Goal: Find specific page/section

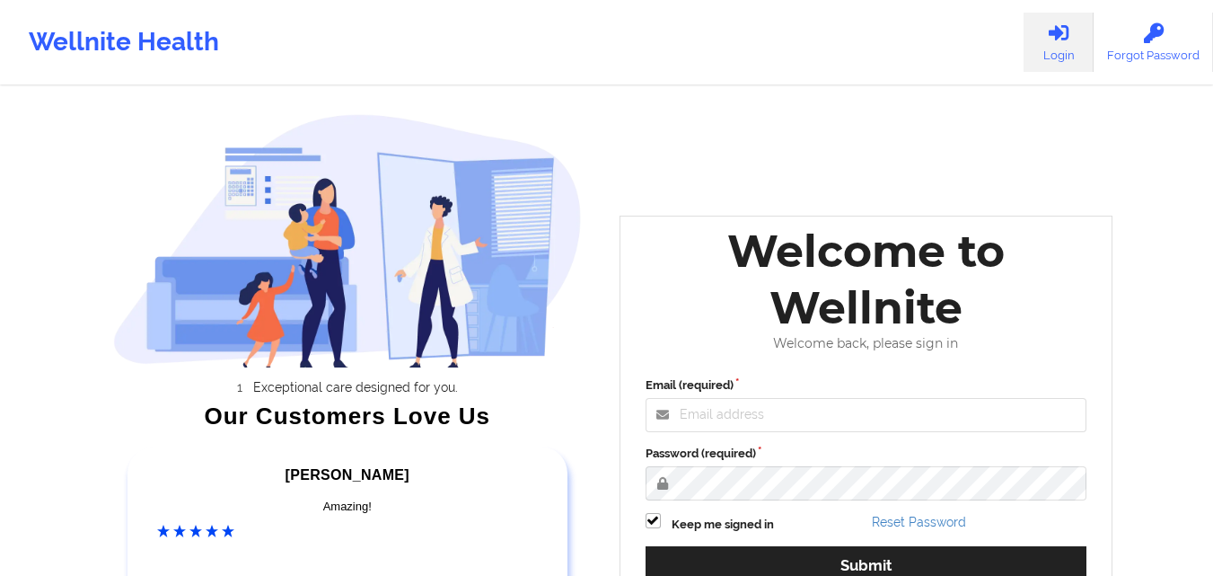
scroll to position [140, 0]
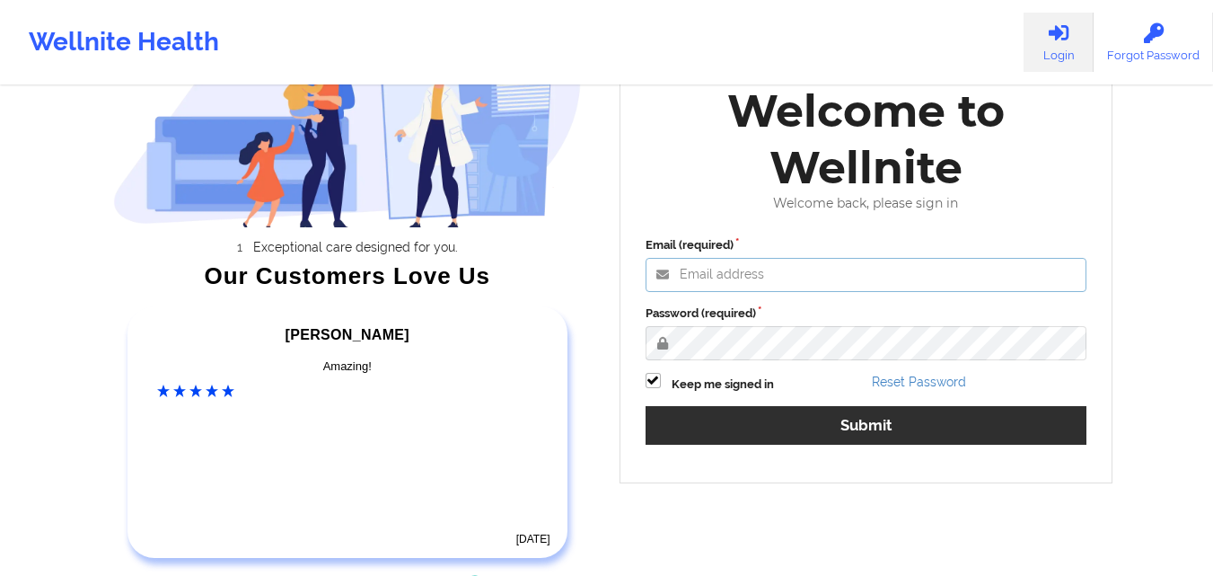
type input "[EMAIL_ADDRESS][DOMAIN_NAME]"
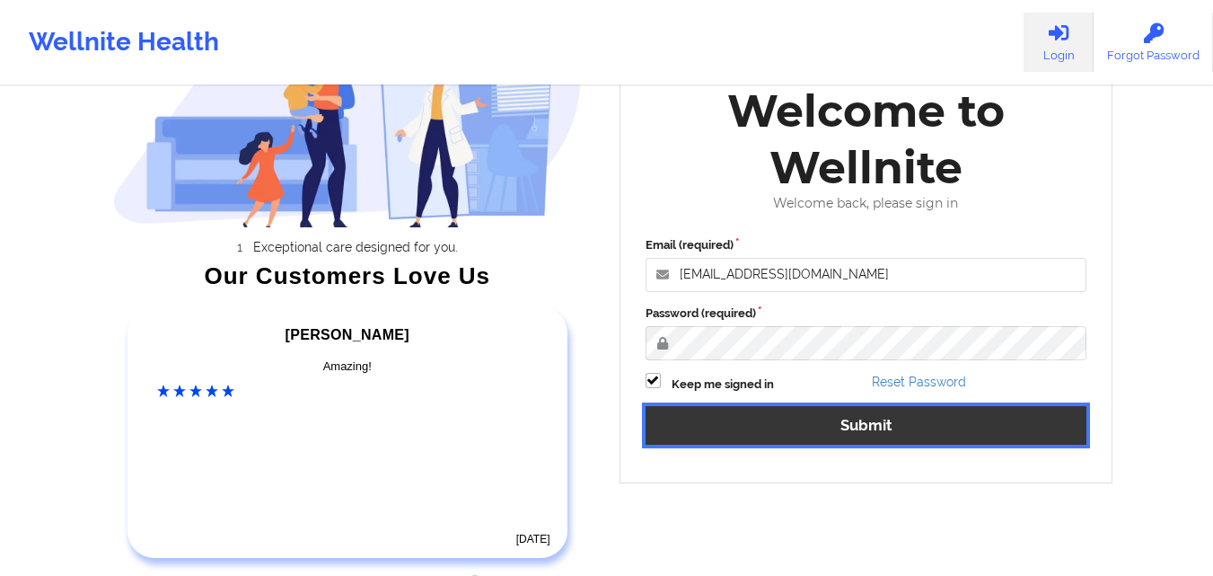
click at [928, 419] on button "Submit" at bounding box center [867, 425] width 442 height 39
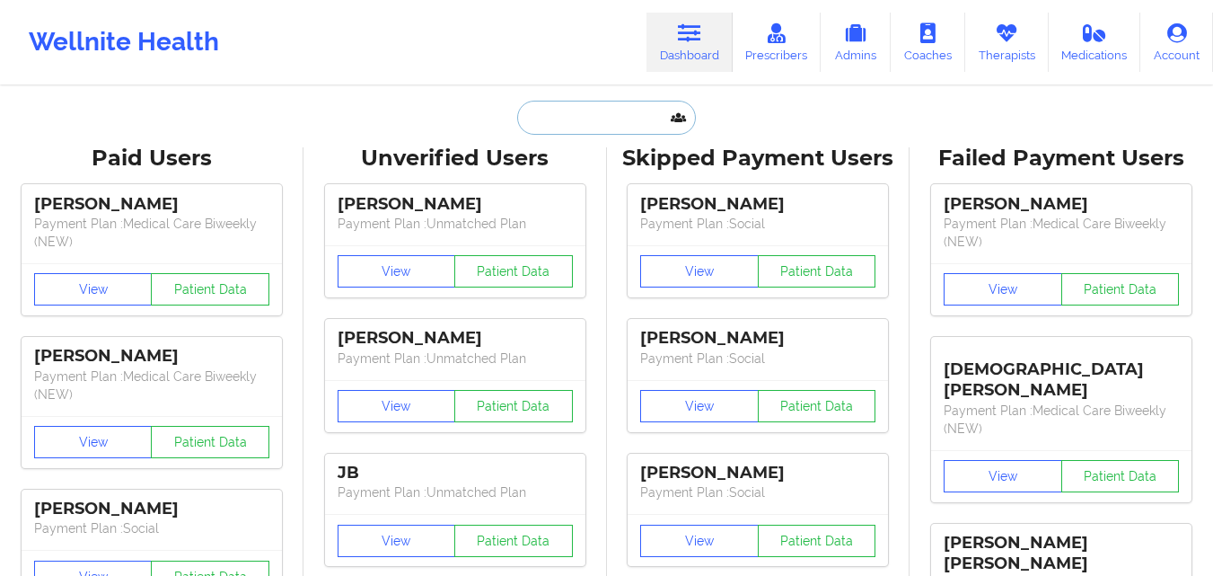
click at [617, 119] on input "text" at bounding box center [606, 118] width 178 height 34
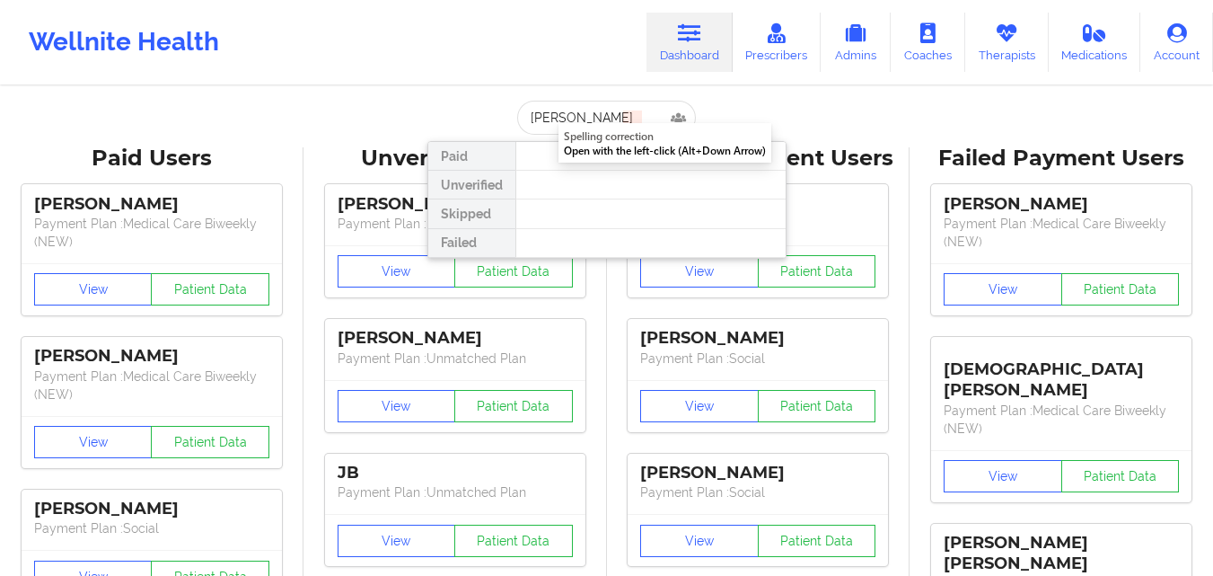
click at [567, 33] on div "Wellnite Health Dashboard Prescribers Admins Coaches Therapists Medications Acc…" at bounding box center [606, 42] width 1213 height 72
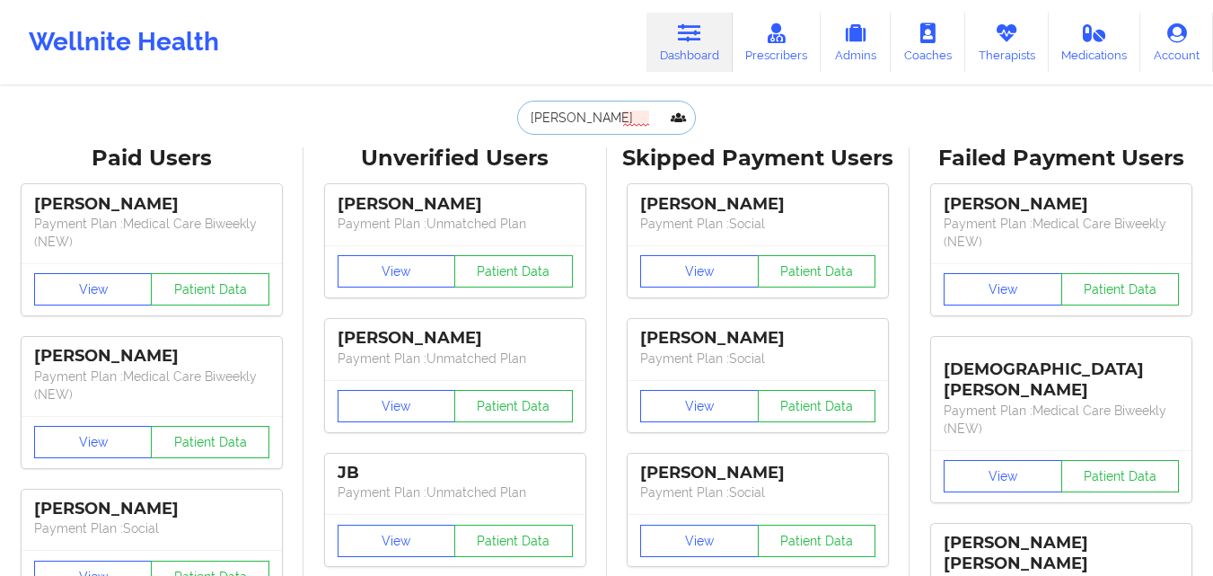
click at [605, 120] on input "[PERSON_NAME]" at bounding box center [606, 118] width 178 height 34
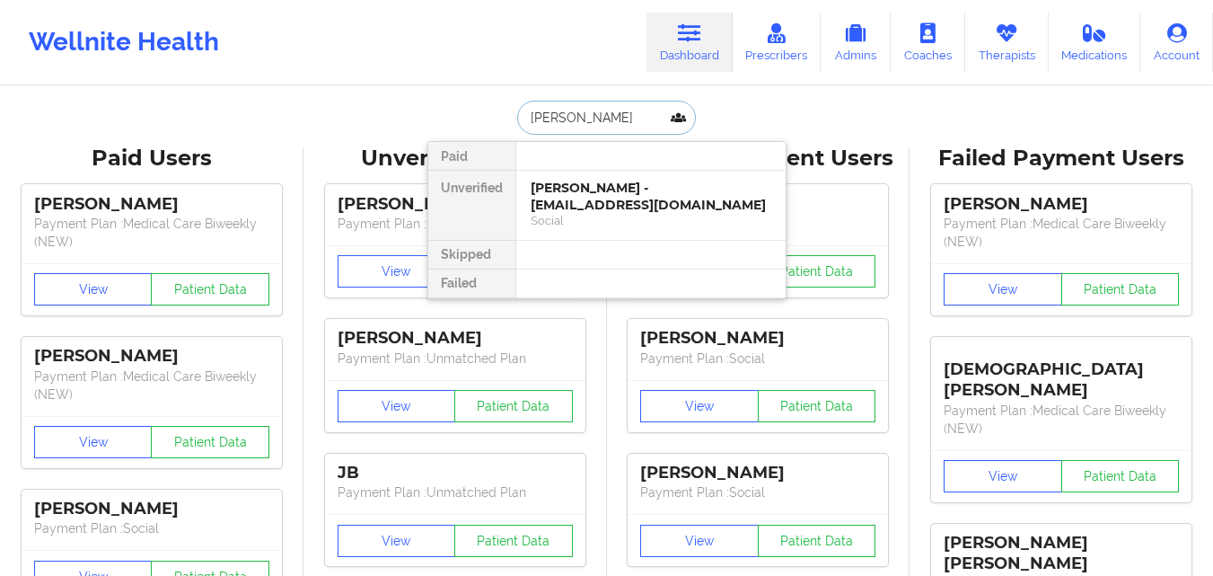
type input "[PERSON_NAME]"
click at [594, 188] on div "[PERSON_NAME] - [EMAIL_ADDRESS][DOMAIN_NAME]" at bounding box center [651, 196] width 241 height 33
